Goal: Task Accomplishment & Management: Use online tool/utility

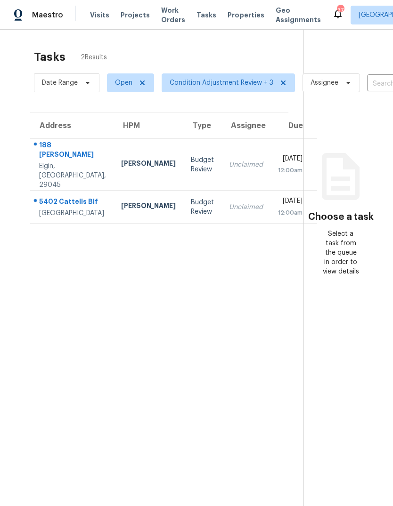
click at [162, 9] on span "Work Orders" at bounding box center [173, 15] width 24 height 19
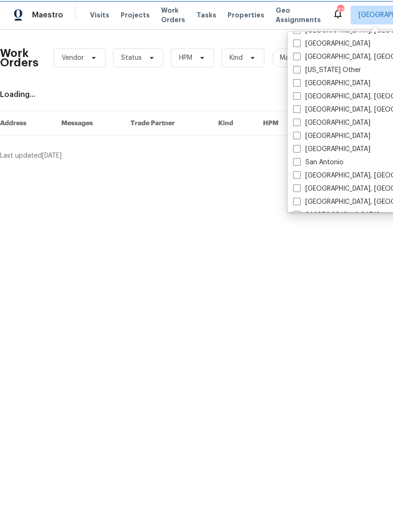
scroll to position [1144, 0]
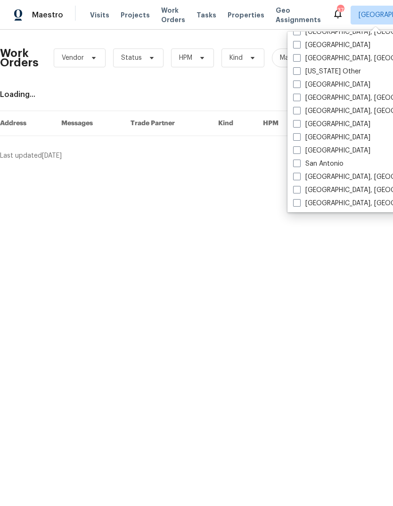
click at [297, 81] on span at bounding box center [297, 85] width 8 height 8
click at [297, 81] on input "Raleigh" at bounding box center [296, 83] width 6 height 6
checkbox input "true"
click at [212, 78] on div "Work Orders Vendor Status HPM Kind Manager Unclaimed ​" at bounding box center [259, 57] width 518 height 41
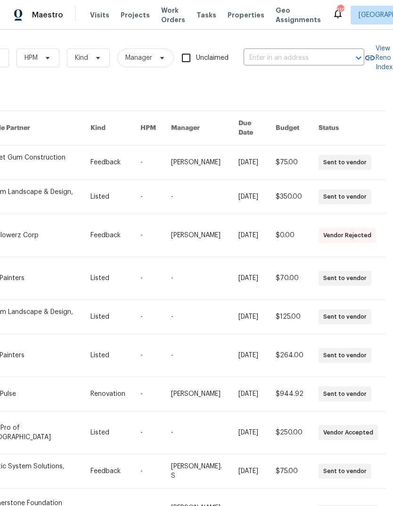
scroll to position [0, 155]
click at [265, 51] on input "text" at bounding box center [290, 58] width 94 height 15
type input "414 long"
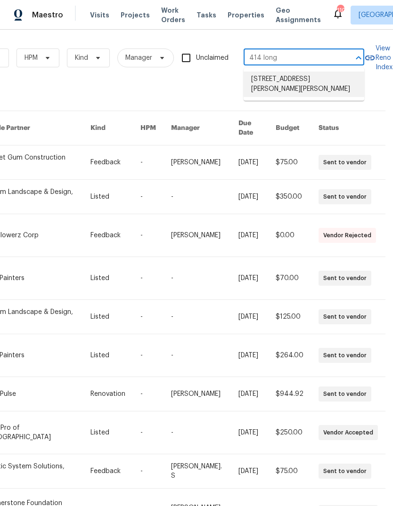
click at [299, 81] on li "414 Longfellow St, Fuquay Varina, NC 27526" at bounding box center [303, 84] width 121 height 25
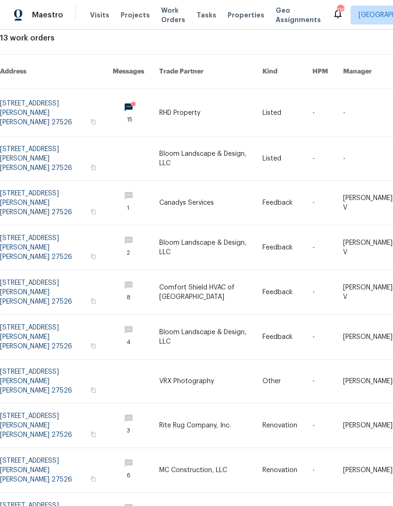
scroll to position [57, 0]
click at [132, 99] on link at bounding box center [136, 113] width 47 height 48
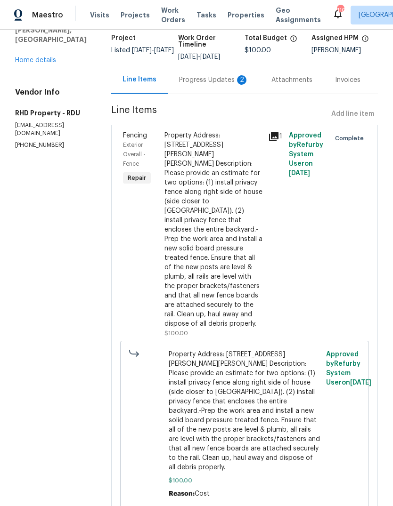
scroll to position [62, 0]
click at [209, 85] on div "Progress Updates 2" at bounding box center [214, 80] width 70 height 9
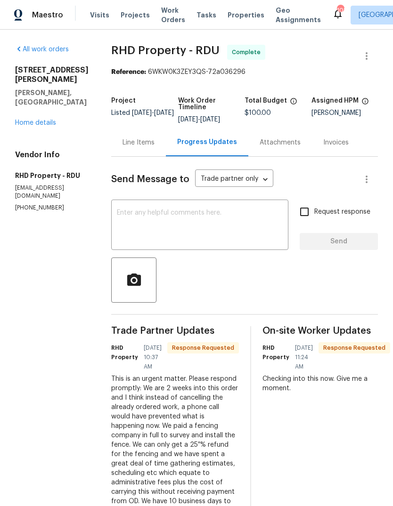
click at [40, 120] on link "Home details" at bounding box center [35, 123] width 41 height 7
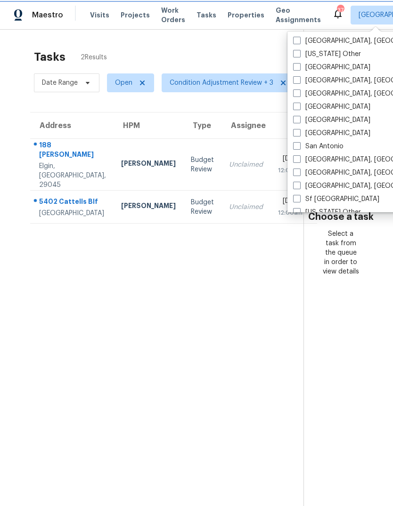
scroll to position [1133, 0]
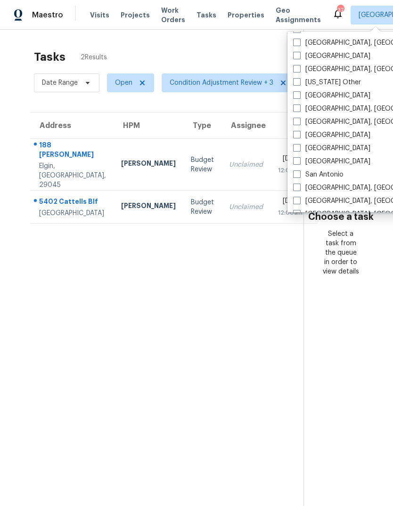
click at [307, 86] on label "Puerto Rico Other" at bounding box center [327, 82] width 68 height 9
click at [299, 84] on input "Puerto Rico Other" at bounding box center [296, 81] width 6 height 6
checkbox input "true"
click at [299, 95] on span at bounding box center [297, 95] width 8 height 8
click at [299, 95] on input "Raleigh" at bounding box center [296, 94] width 6 height 6
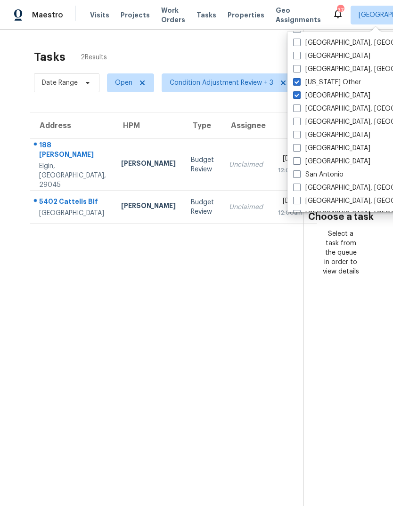
checkbox input "true"
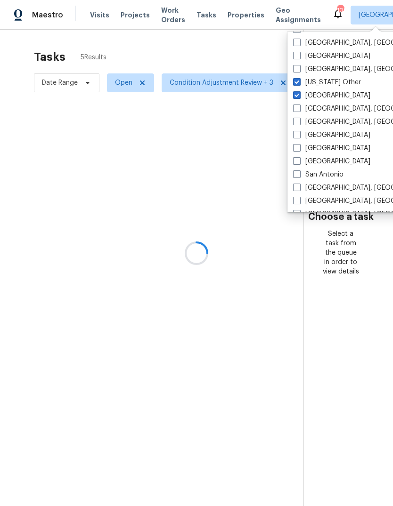
click at [300, 81] on span at bounding box center [297, 82] width 8 height 8
click at [299, 81] on input "Puerto Rico Other" at bounding box center [296, 81] width 6 height 6
checkbox input "false"
click at [160, 45] on div at bounding box center [196, 253] width 393 height 506
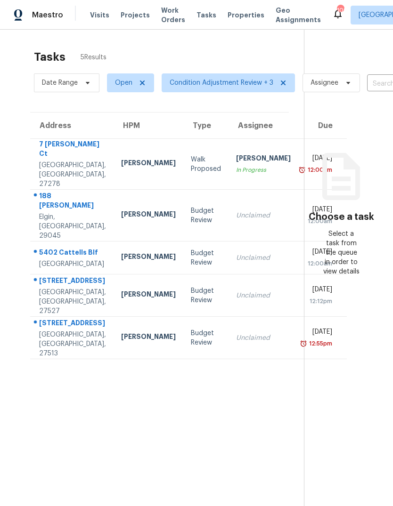
click at [163, 20] on span "Work Orders" at bounding box center [173, 15] width 24 height 19
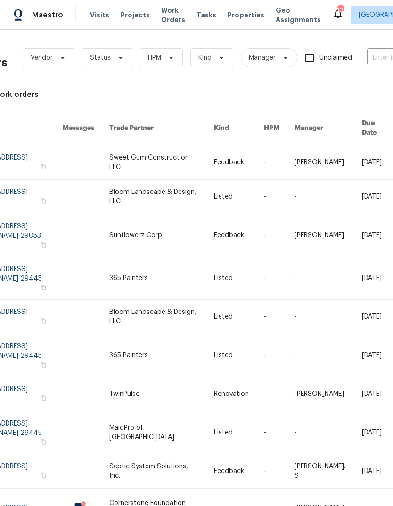
scroll to position [0, 45]
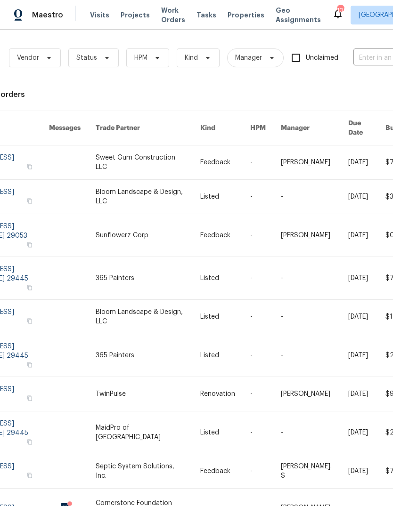
click at [376, 63] on input "text" at bounding box center [400, 58] width 94 height 15
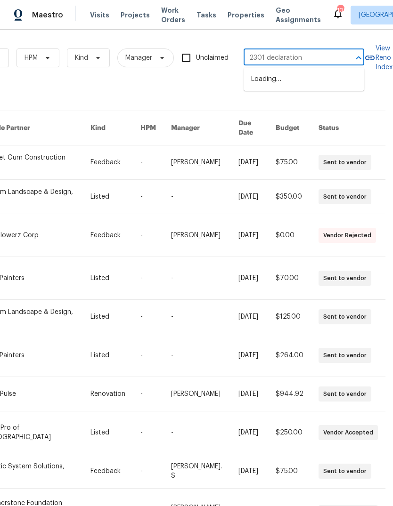
type input "2301 declaration"
click at [286, 87] on li "2301 Declaration Dr, Raleigh, NC 27615" at bounding box center [303, 80] width 121 height 16
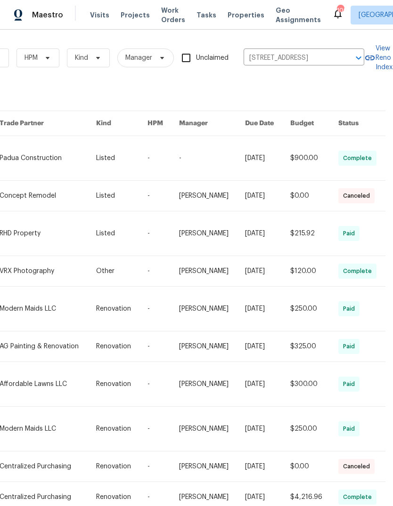
click at [323, 84] on div "Work Orders Vendor Status HPM Kind Manager Unclaimed 2301 Declaration Dr, Ralei…" at bounding box center [112, 287] width 532 height 500
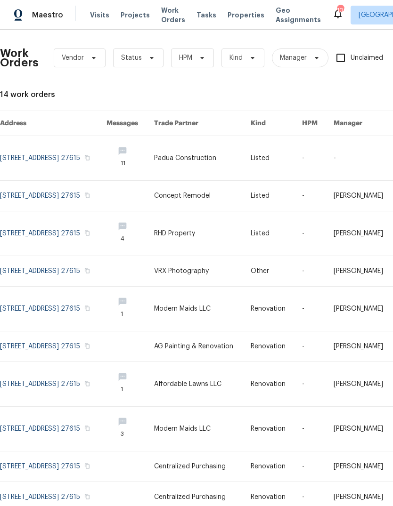
click at [26, 155] on link at bounding box center [53, 158] width 106 height 44
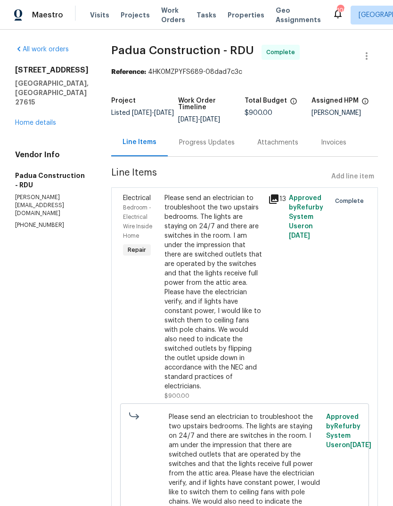
click at [179, 141] on div "Progress Updates" at bounding box center [207, 142] width 56 height 9
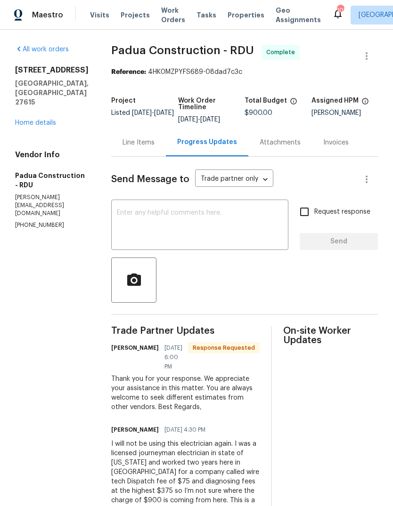
click at [122, 138] on div "Line Items" at bounding box center [138, 142] width 32 height 9
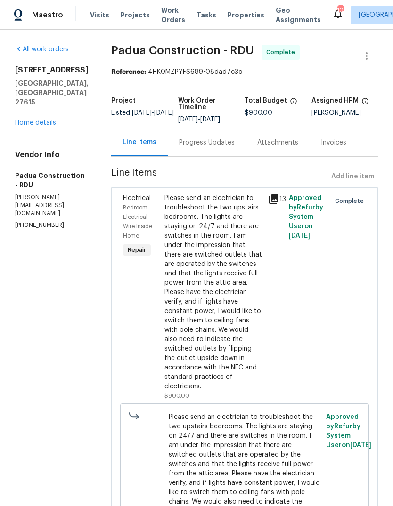
click at [122, 138] on div "Line Items" at bounding box center [139, 142] width 34 height 9
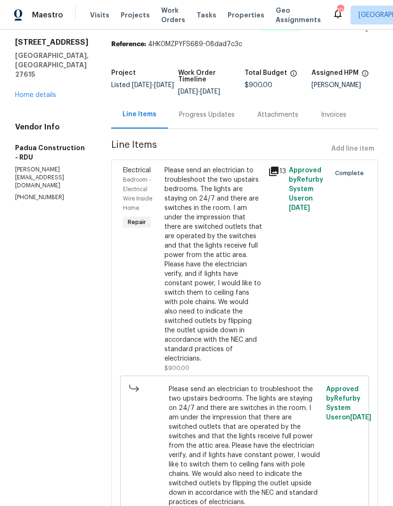
scroll to position [27, 0]
click at [31, 92] on link "Home details" at bounding box center [35, 95] width 41 height 7
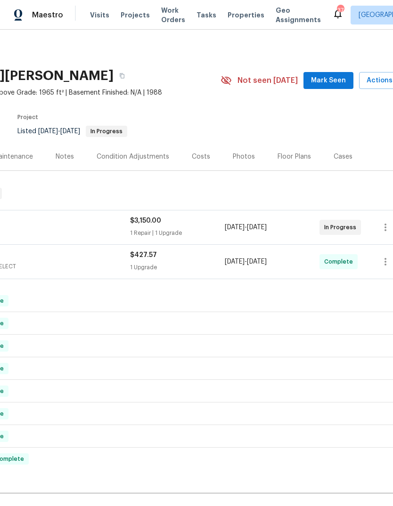
scroll to position [0, 154]
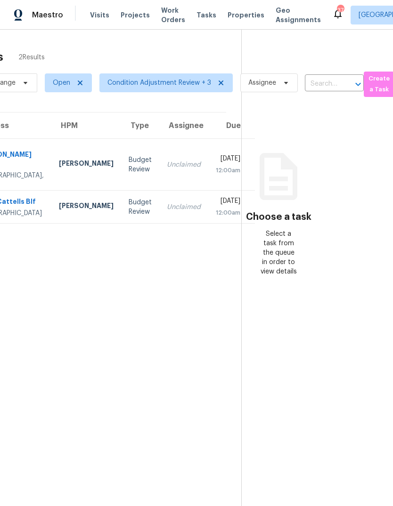
scroll to position [0, 62]
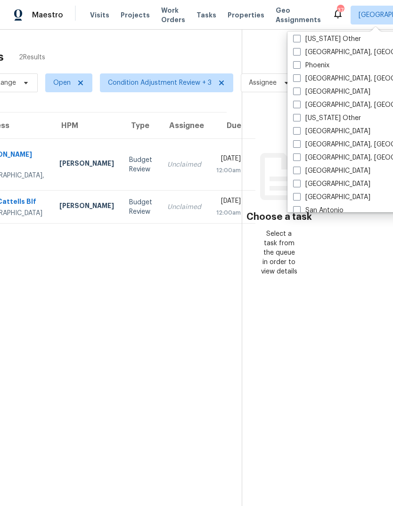
scroll to position [1110, 0]
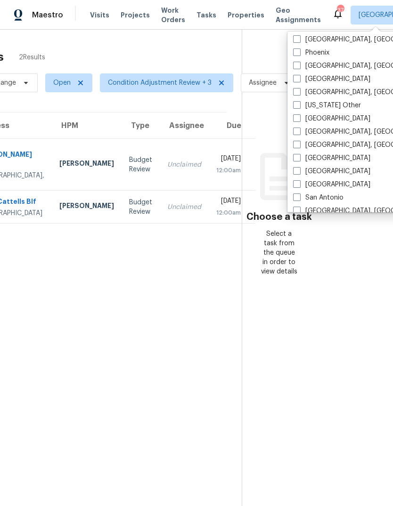
click at [303, 119] on label "Raleigh" at bounding box center [331, 118] width 77 height 9
click at [299, 119] on input "Raleigh" at bounding box center [296, 117] width 6 height 6
checkbox input "true"
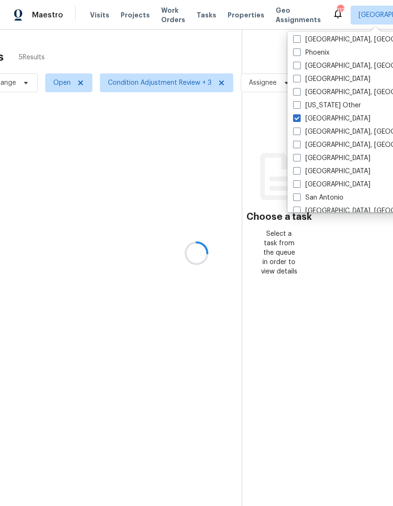
click at [217, 51] on div at bounding box center [196, 253] width 393 height 506
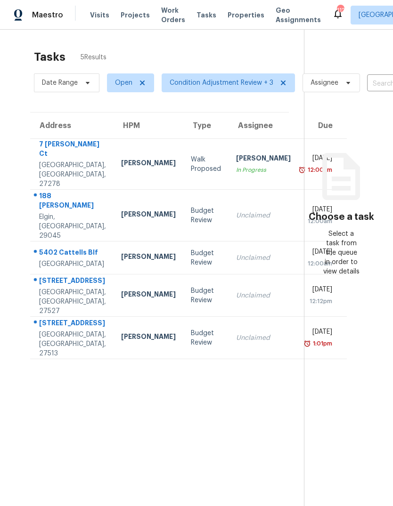
click at [163, 16] on span "Work Orders" at bounding box center [173, 15] width 24 height 19
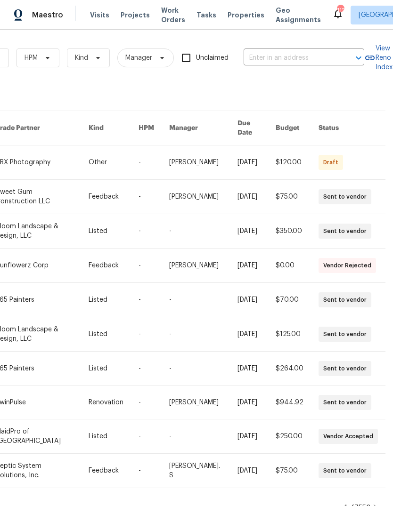
scroll to position [0, 155]
click at [308, 54] on input "text" at bounding box center [290, 58] width 94 height 15
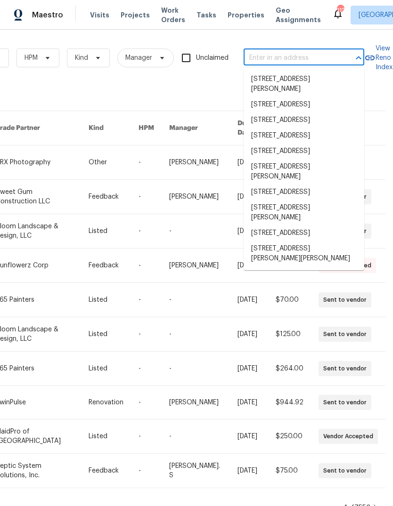
type input "8"
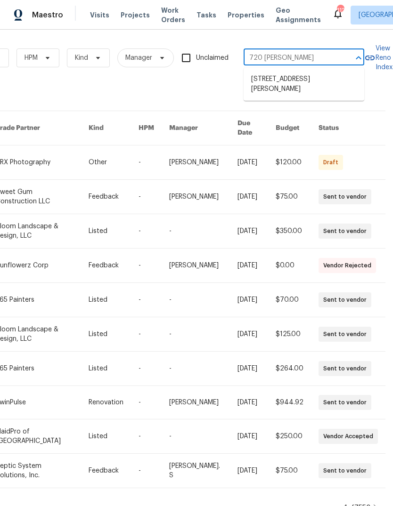
type input "720 rawls"
click at [278, 82] on li "720 Rawls Dr, Raleigh, NC 27610" at bounding box center [303, 84] width 121 height 25
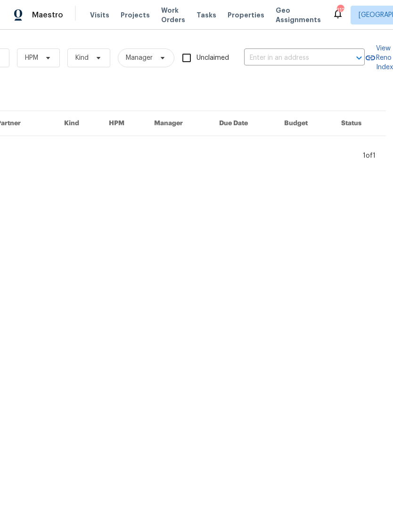
type input "720 Rawls Dr, Raleigh, NC 27610"
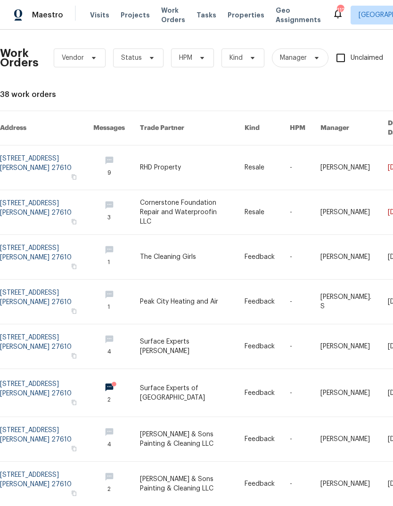
click at [153, 201] on link at bounding box center [192, 212] width 105 height 44
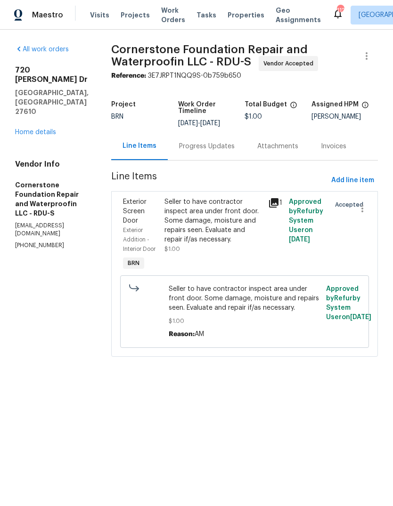
click at [186, 132] on div "Progress Updates" at bounding box center [207, 146] width 78 height 28
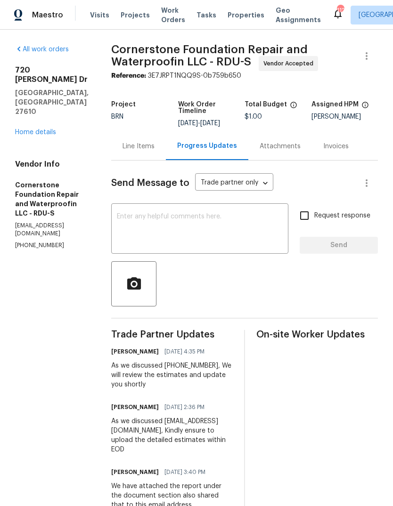
click at [122, 142] on div "Line Items" at bounding box center [138, 146] width 32 height 9
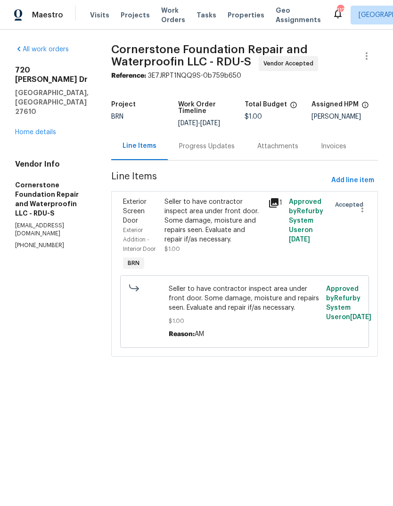
click at [33, 129] on link "Home details" at bounding box center [35, 132] width 41 height 7
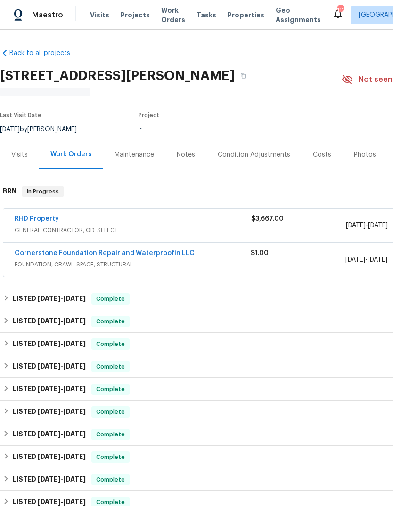
click at [26, 216] on link "RHD Property" at bounding box center [37, 219] width 44 height 7
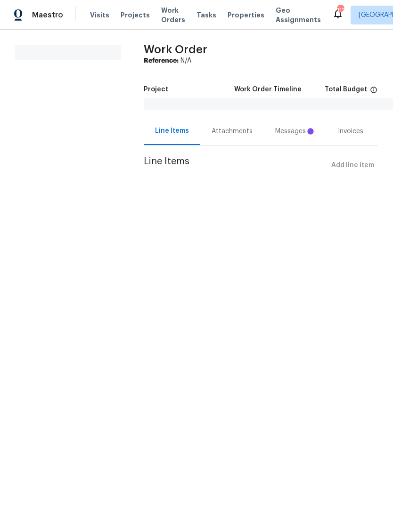
click at [173, 126] on div "Line Items" at bounding box center [172, 130] width 34 height 9
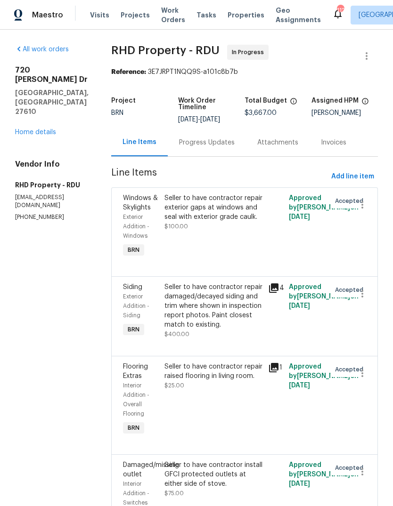
click at [241, 319] on div "Seller to have contractor repair damaged/decayed siding and trim where shown in…" at bounding box center [213, 306] width 98 height 47
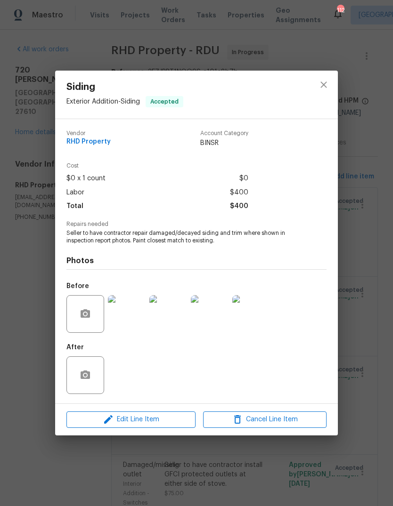
click at [122, 323] on img at bounding box center [127, 314] width 38 height 38
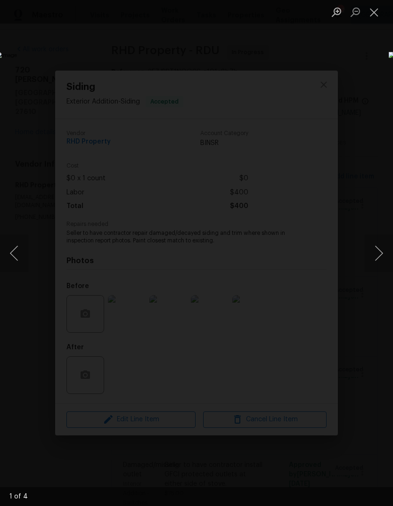
click at [380, 250] on button "Next image" at bounding box center [378, 254] width 28 height 38
click at [378, 249] on button "Next image" at bounding box center [378, 254] width 28 height 38
click at [378, 250] on button "Next image" at bounding box center [378, 254] width 28 height 38
click at [380, 248] on button "Next image" at bounding box center [378, 254] width 28 height 38
click at [376, 19] on button "Close lightbox" at bounding box center [373, 12] width 19 height 16
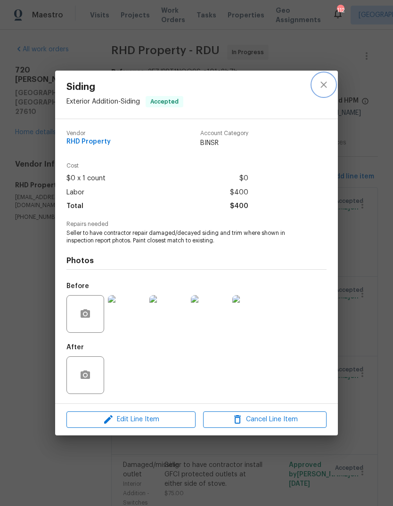
click at [318, 88] on icon "close" at bounding box center [323, 84] width 11 height 11
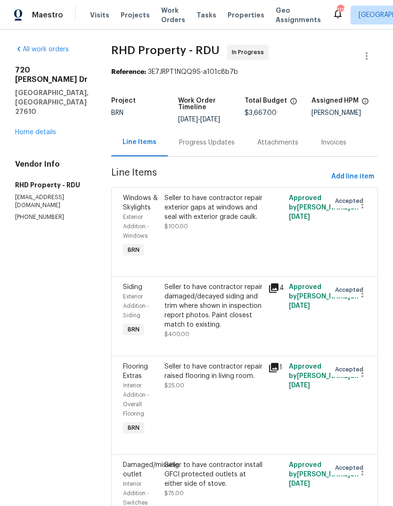
click at [225, 147] on div "Progress Updates" at bounding box center [207, 142] width 56 height 9
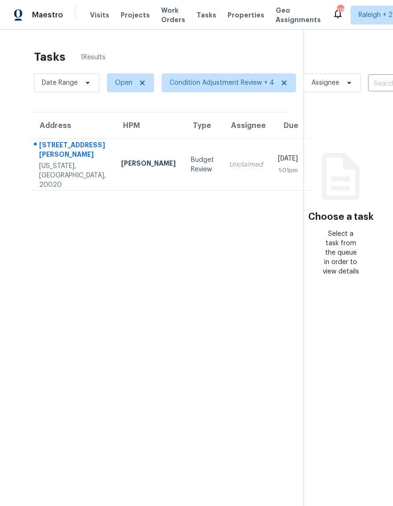
click at [54, 162] on div "[STREET_ADDRESS][PERSON_NAME]" at bounding box center [72, 150] width 67 height 21
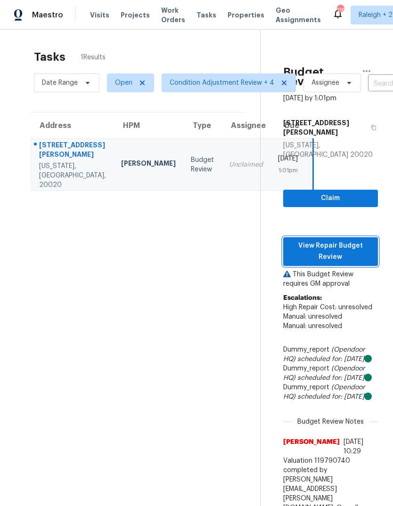
click at [364, 240] on span "View Repair Budget Review" at bounding box center [331, 251] width 80 height 23
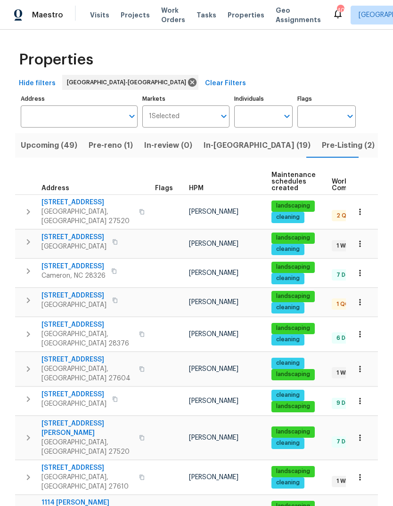
click at [107, 146] on span "Pre-reno (1)" at bounding box center [111, 145] width 44 height 13
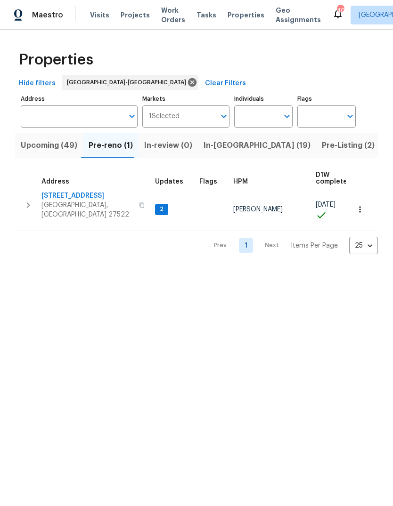
click at [34, 141] on span "Upcoming (49)" at bounding box center [49, 145] width 57 height 13
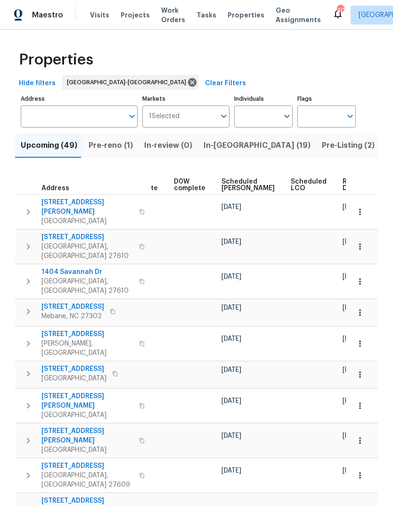
scroll to position [0, 246]
click at [343, 181] on span "Ready Date" at bounding box center [353, 184] width 21 height 13
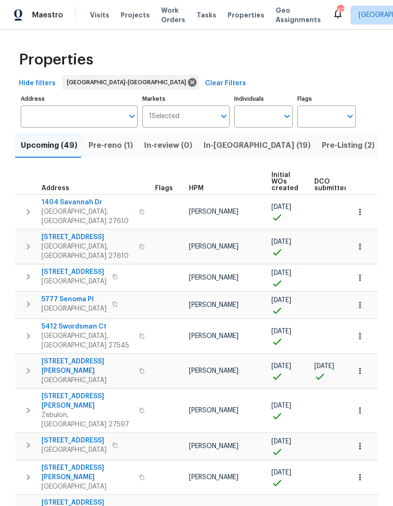
click at [20, 208] on button "button" at bounding box center [28, 212] width 19 height 28
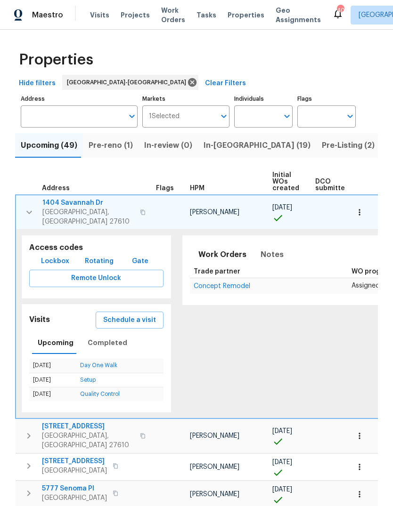
click at [362, 204] on button "button" at bounding box center [359, 212] width 21 height 21
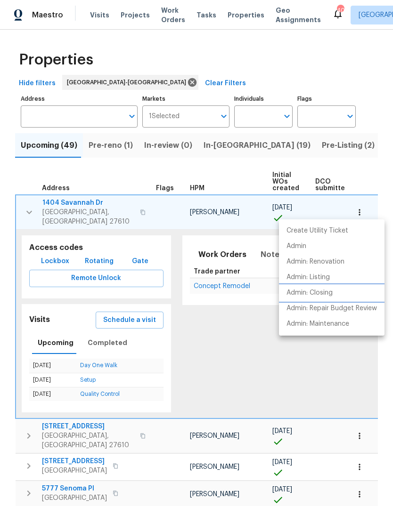
click at [325, 293] on p "Admin: Closing" at bounding box center [309, 293] width 46 height 10
